Goal: Find specific page/section: Find specific page/section

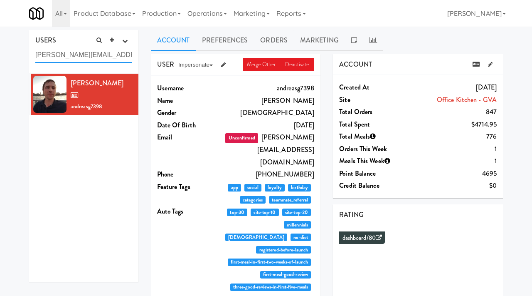
click at [90, 54] on input "andreas.gassner@gvalighting.com" at bounding box center [83, 54] width 97 height 15
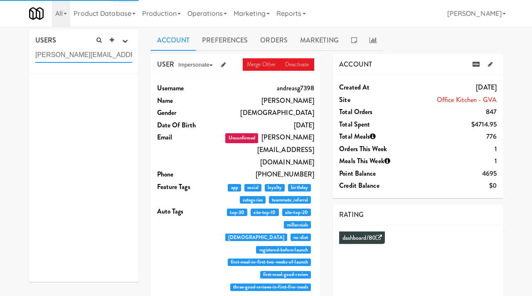
paste input "panipal.sarkis-michael@ingka.ikea"
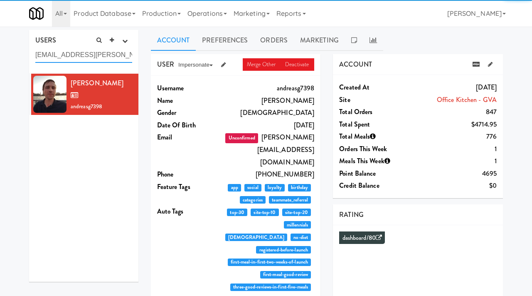
scroll to position [0, 25]
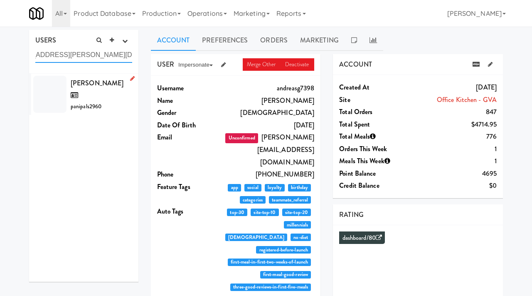
type input "panipal.sarkis-michael@ingka.ikea.com"
click at [116, 99] on div "Panipal Sarkis-michael panipals2960" at bounding box center [102, 94] width 62 height 35
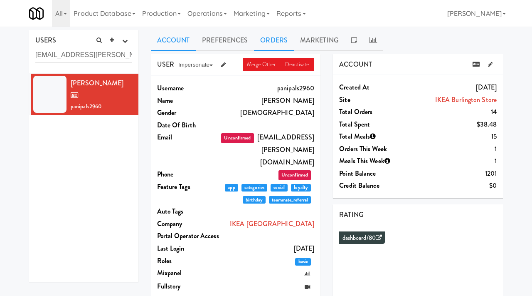
click at [270, 36] on link "Orders" at bounding box center [274, 40] width 40 height 21
